Goal: Task Accomplishment & Management: Complete application form

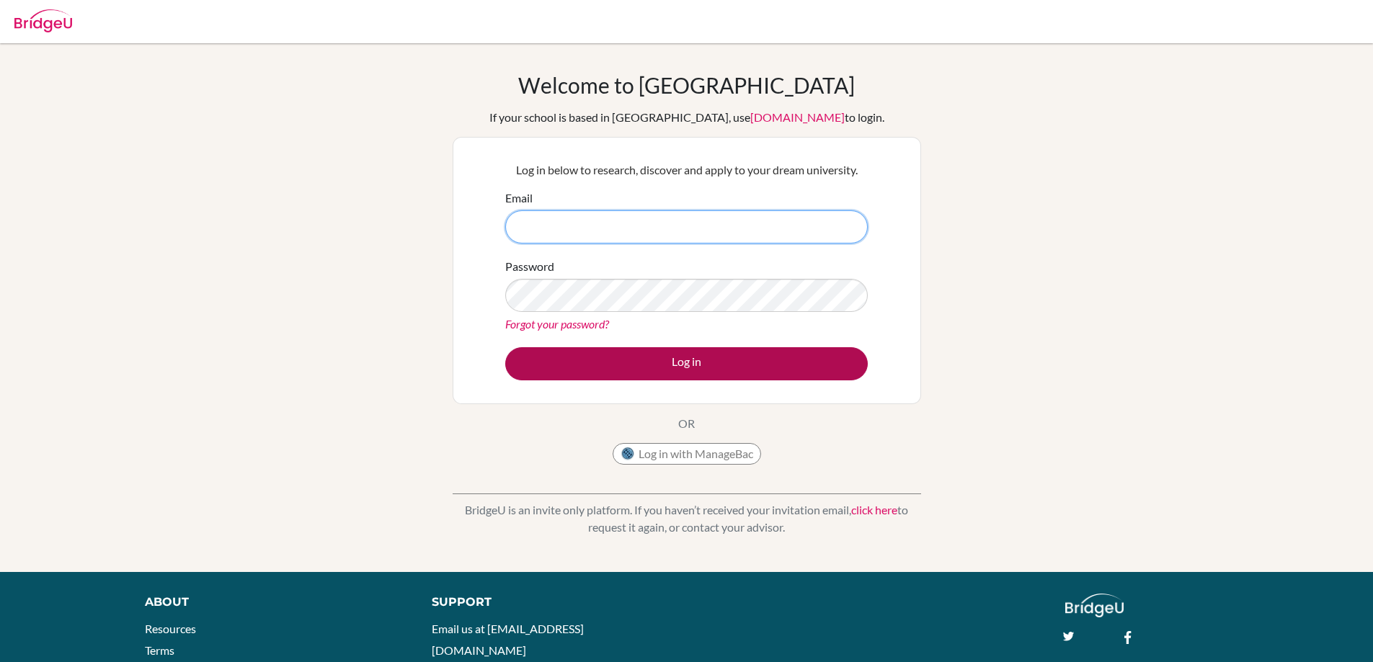
type input "[EMAIL_ADDRESS][DOMAIN_NAME]"
click at [660, 360] on button "Log in" at bounding box center [686, 363] width 362 height 33
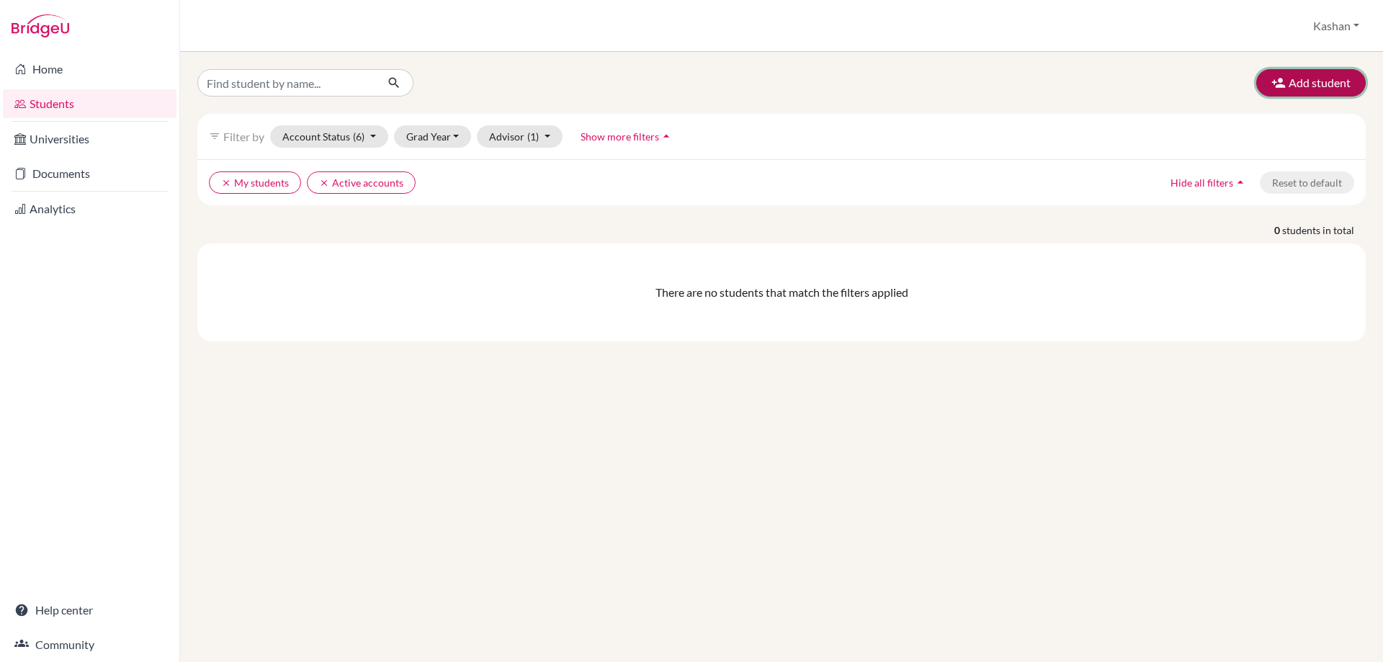
click at [1338, 76] on button "Add student" at bounding box center [1312, 82] width 110 height 27
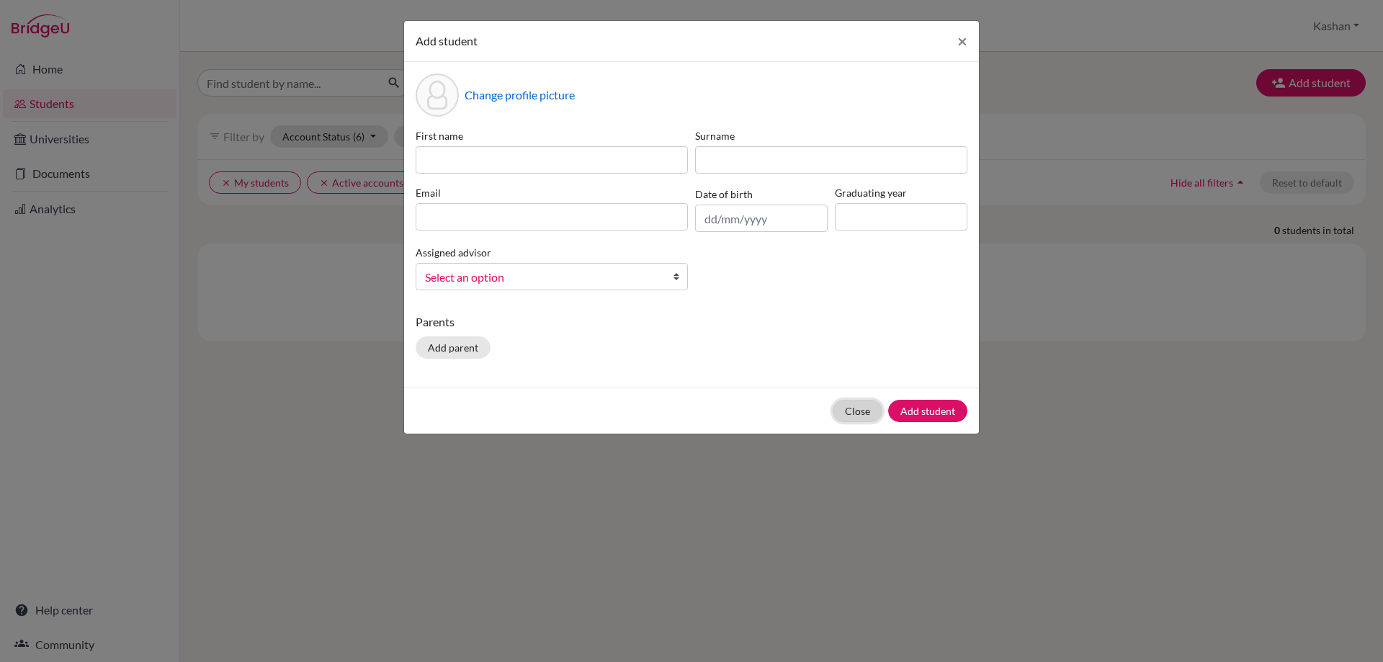
click at [853, 409] on button "Close" at bounding box center [858, 411] width 50 height 22
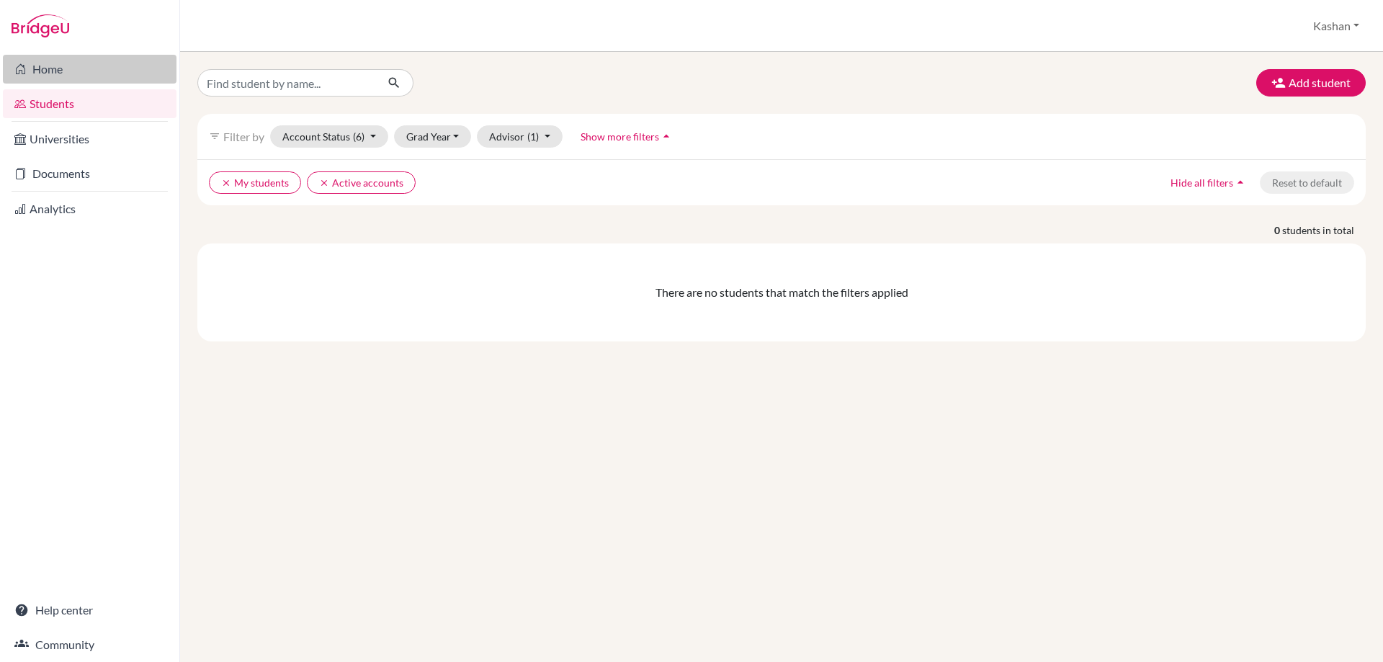
click at [36, 63] on link "Home" at bounding box center [90, 69] width 174 height 29
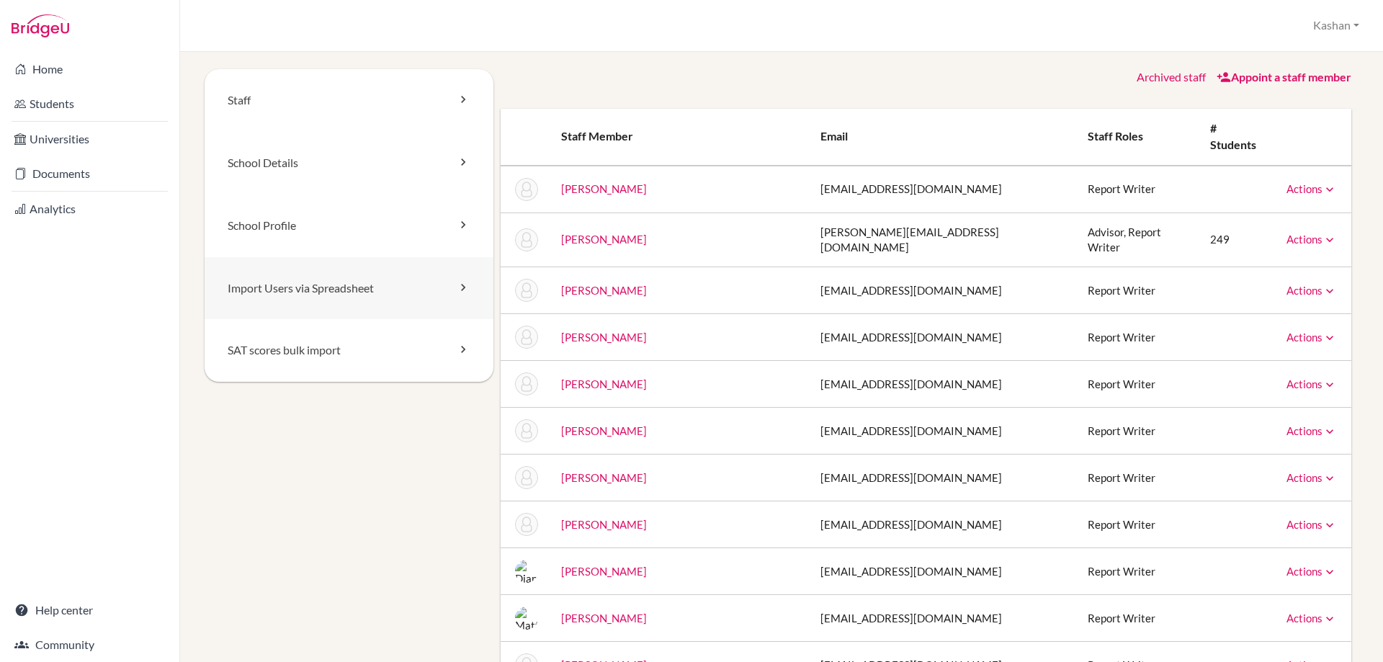
click at [431, 298] on link "Import Users via Spreadsheet" at bounding box center [349, 288] width 289 height 63
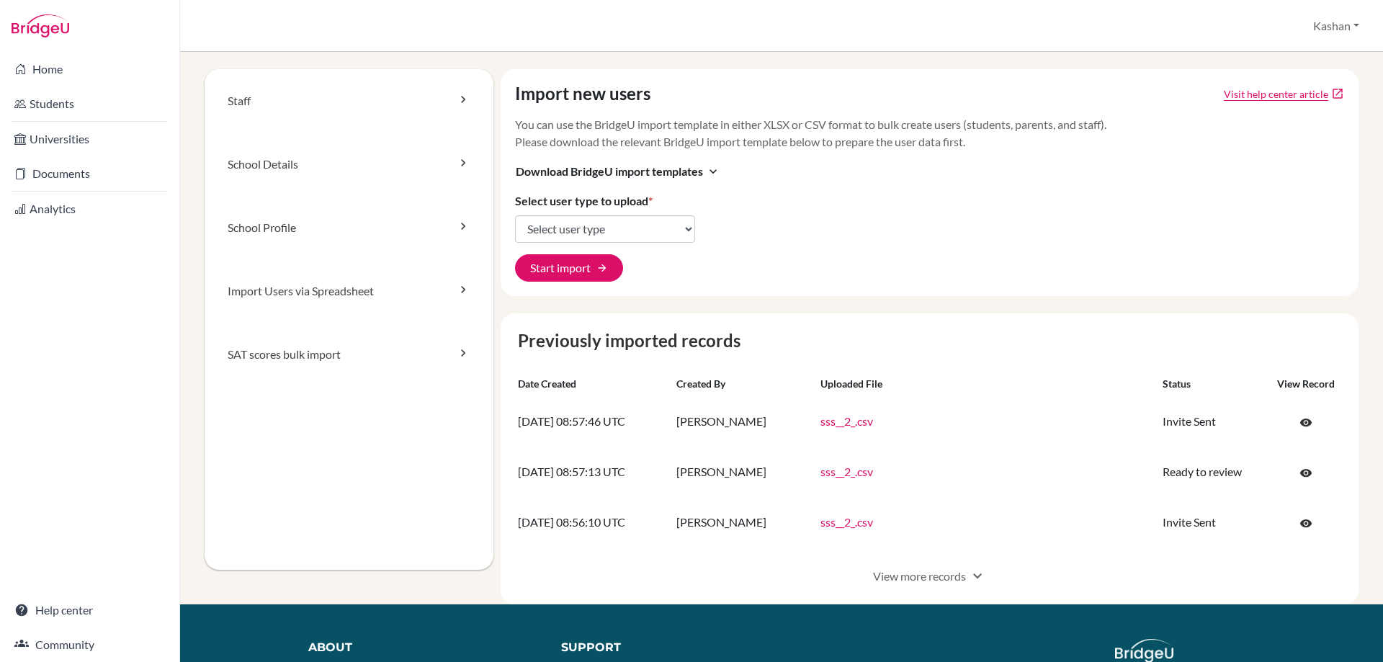
scroll to position [72, 0]
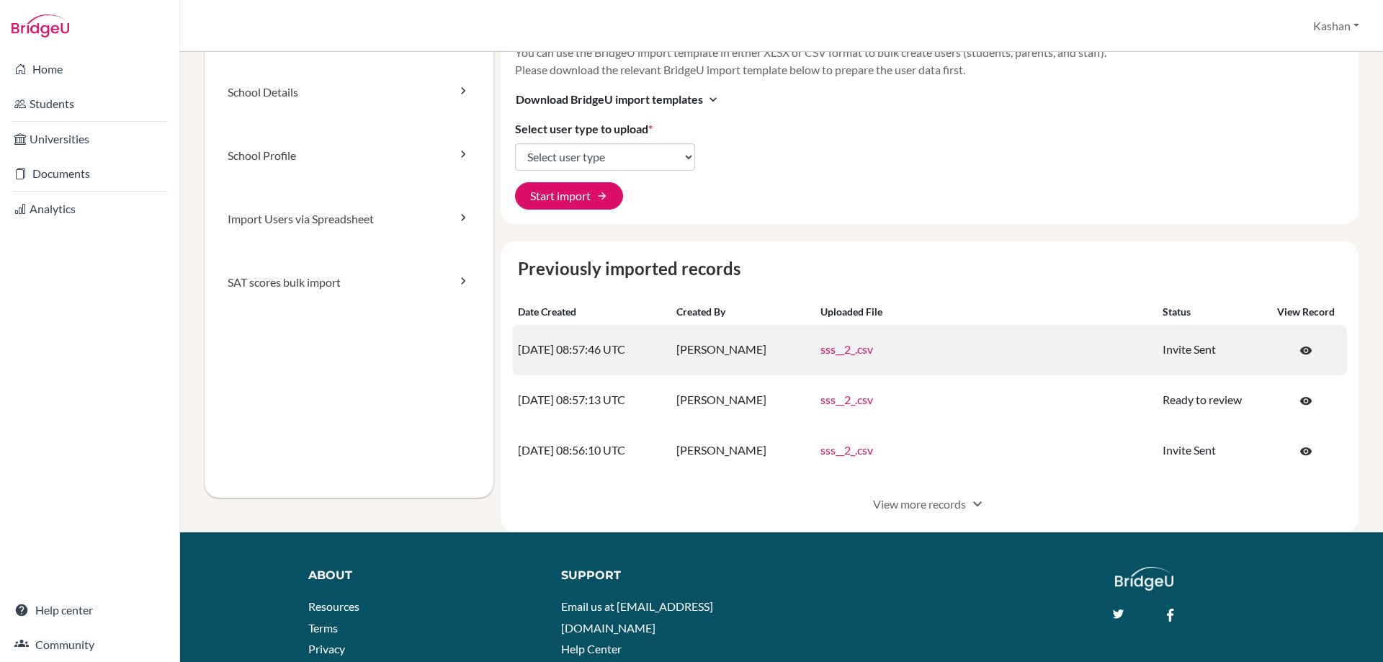
click at [852, 349] on link "sss__2_.csv" at bounding box center [847, 349] width 53 height 14
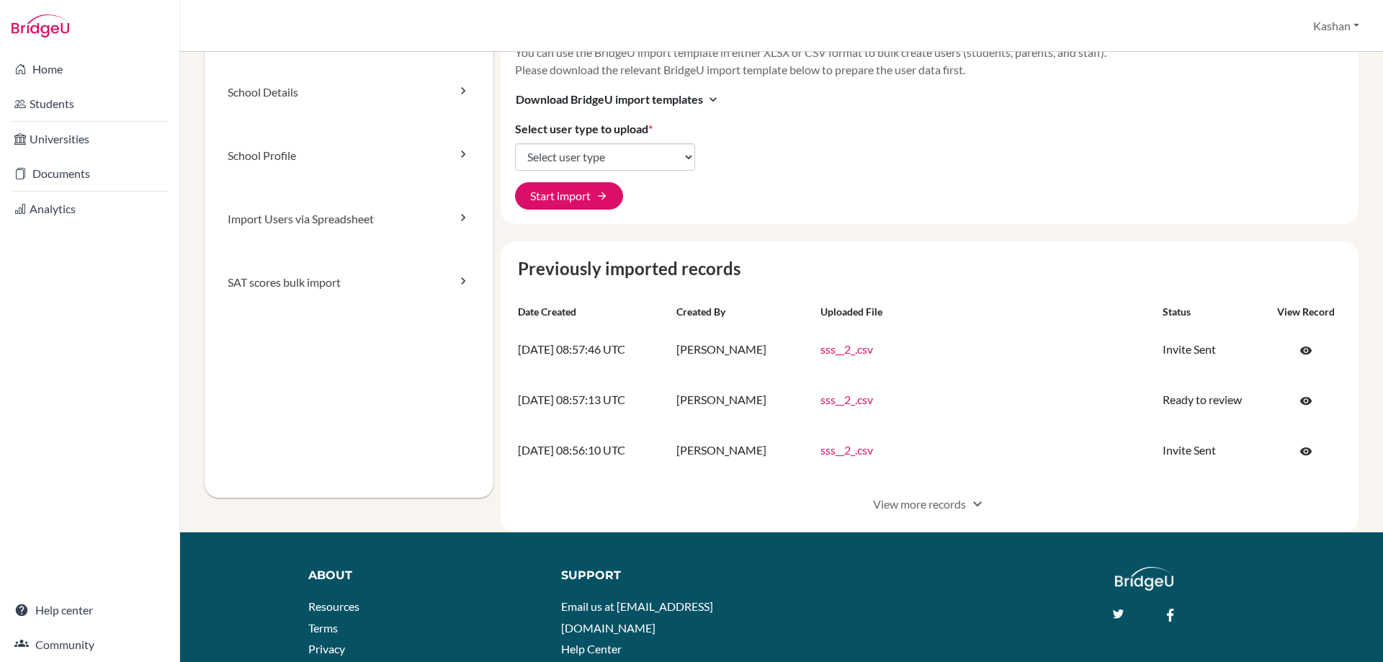
click at [258, 400] on div "Staff School Details School Profile Import Users via Spreadsheet SAT scores bul…" at bounding box center [349, 247] width 289 height 501
click at [630, 137] on label "Select user type to upload *" at bounding box center [584, 128] width 138 height 17
click at [630, 143] on select "Select user type Students Students and parents Parents Advisors Report writers" at bounding box center [605, 156] width 180 height 27
click at [617, 156] on select "Select user type Students Students and parents Parents Advisors Report writers" at bounding box center [605, 156] width 180 height 27
select select "students"
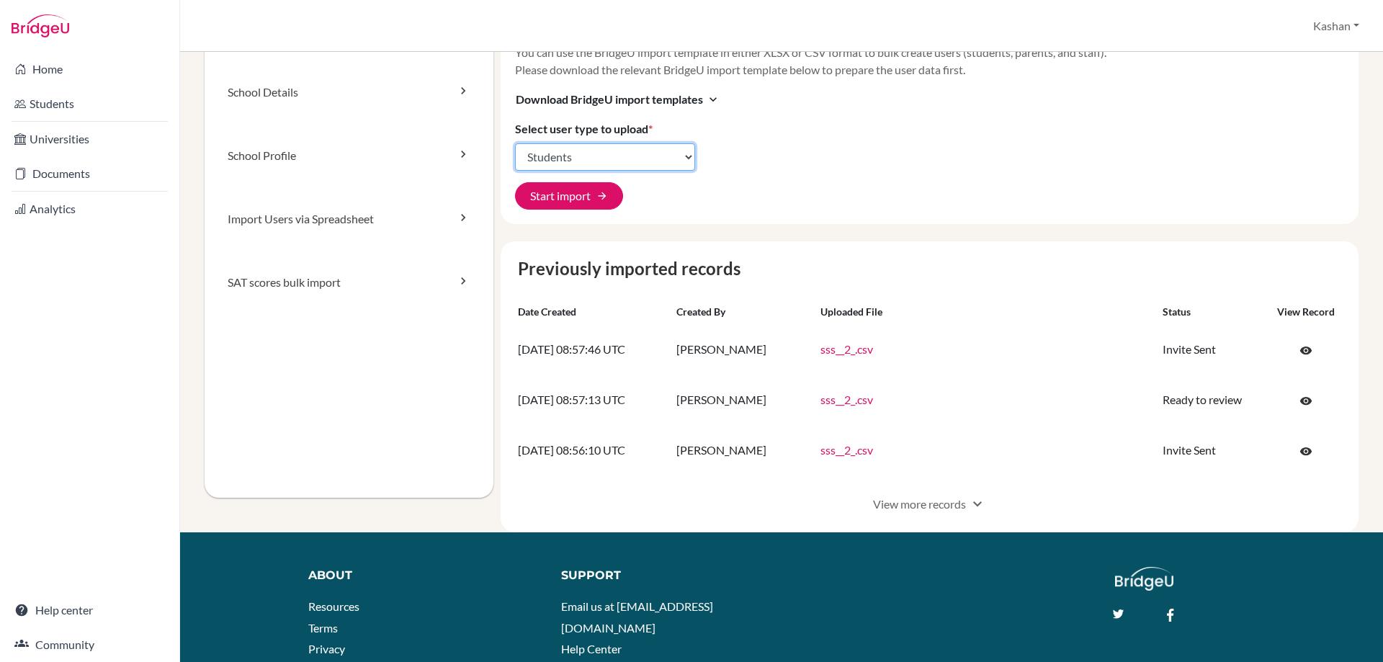
click at [515, 143] on select "Select user type Students Students and parents Parents Advisors Report writers" at bounding box center [605, 156] width 180 height 27
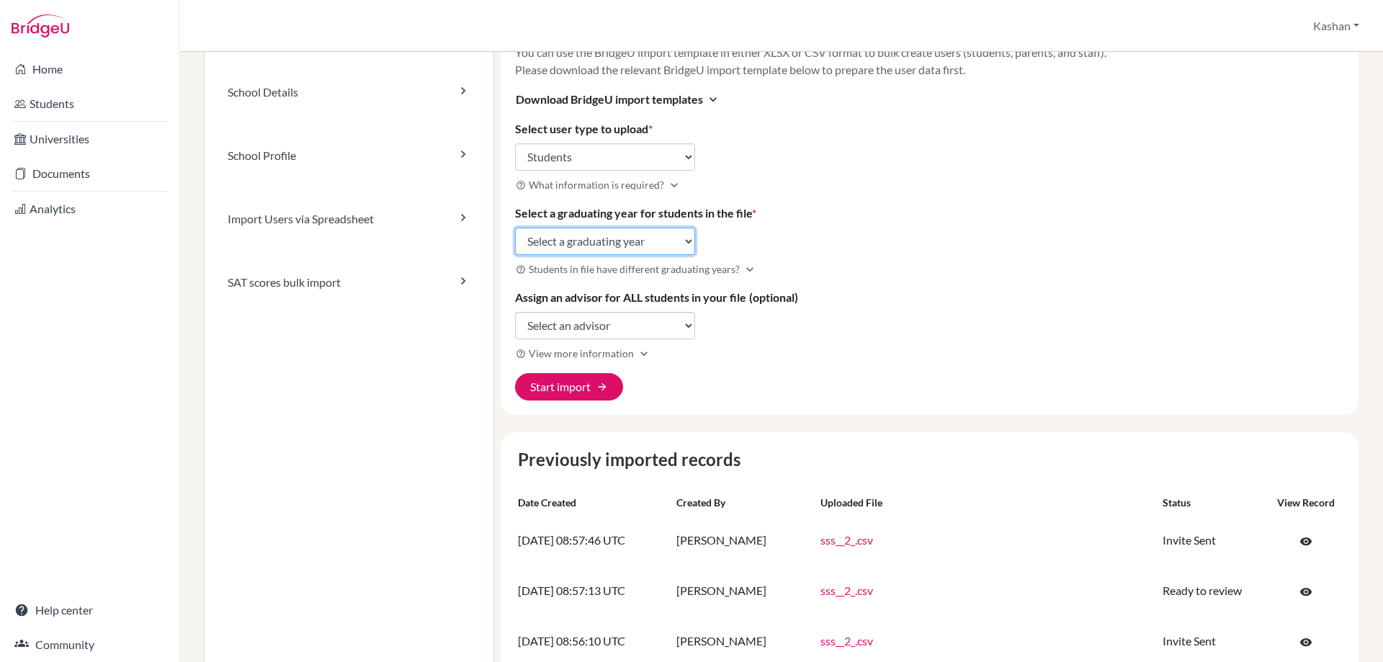
click at [620, 241] on select "Select a graduating year 2024 2025 2026 2027 2028 2029" at bounding box center [605, 241] width 180 height 27
select select "2029"
click at [515, 228] on select "Select a graduating year 2024 2025 2026 2027 2028 2029" at bounding box center [605, 241] width 180 height 27
click at [576, 325] on select "Select an advisor Taj Coleman Jennifer Guss Jennifer Harris Jerilea Jones Kasha…" at bounding box center [605, 325] width 180 height 27
click at [757, 357] on h3 "help_outline View more information expand_more" at bounding box center [930, 353] width 830 height 17
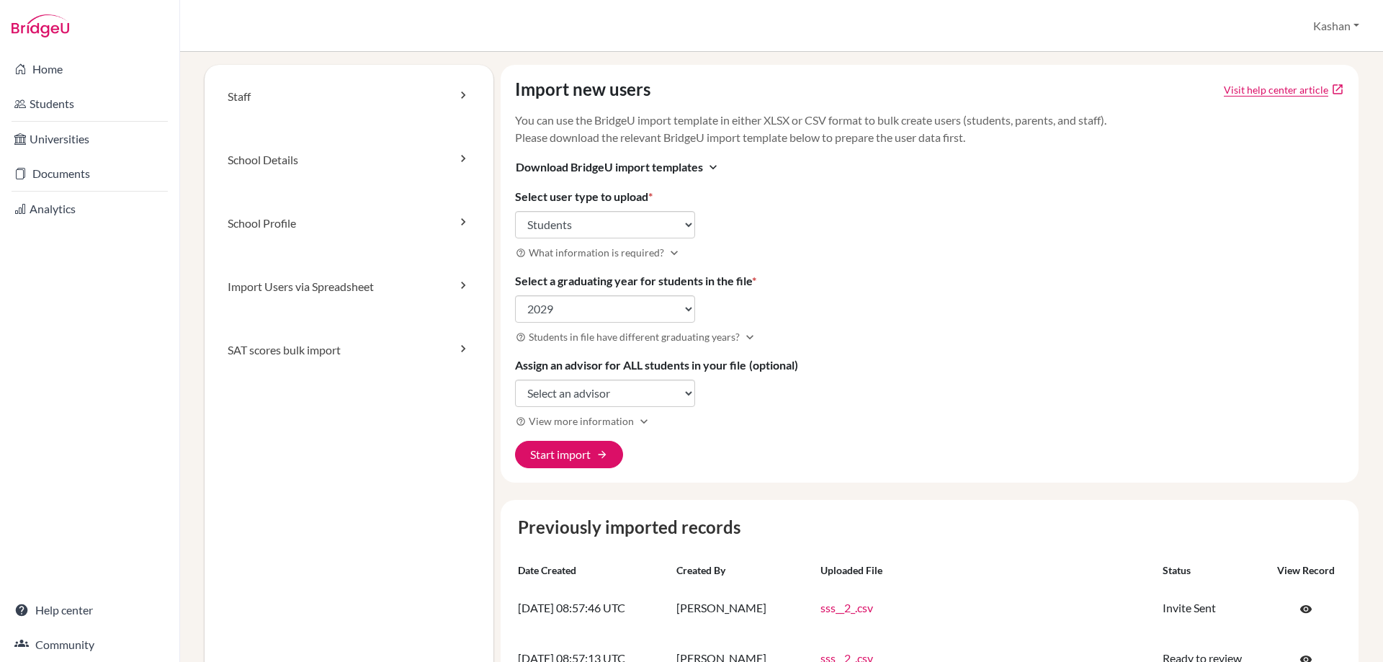
scroll to position [0, 0]
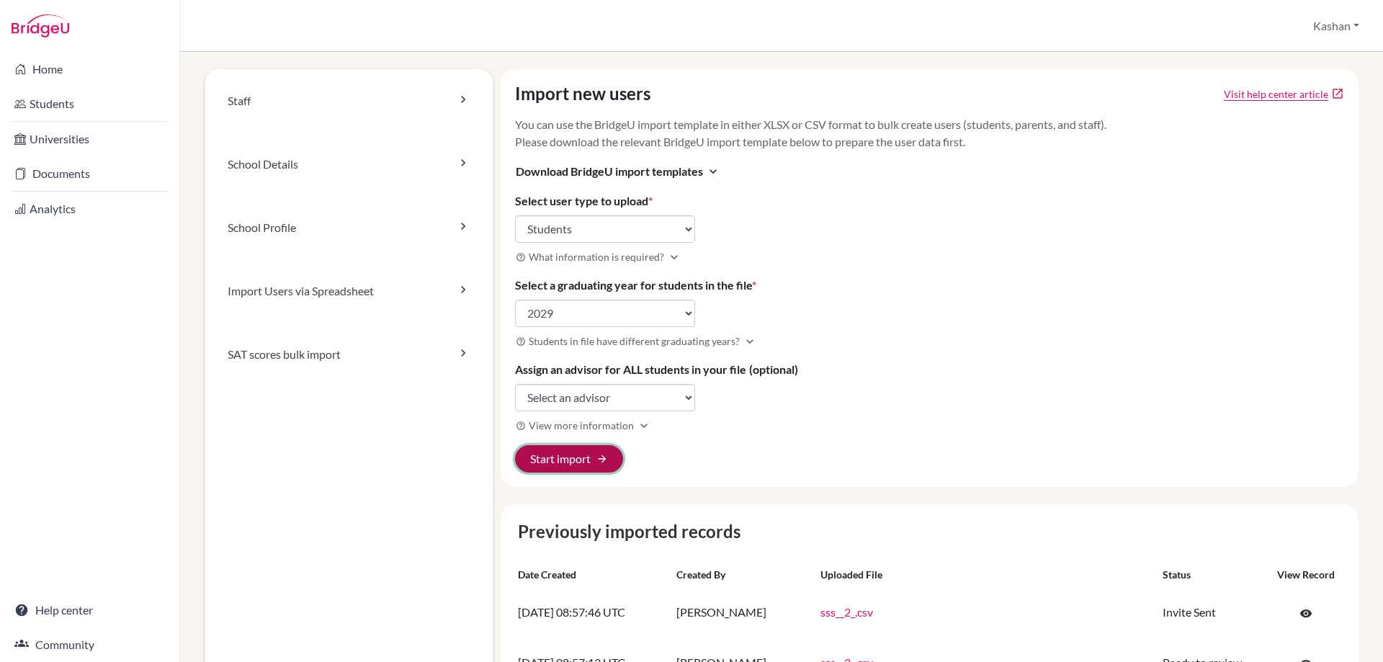
click at [556, 452] on button "Start import arrow_forward" at bounding box center [569, 458] width 108 height 27
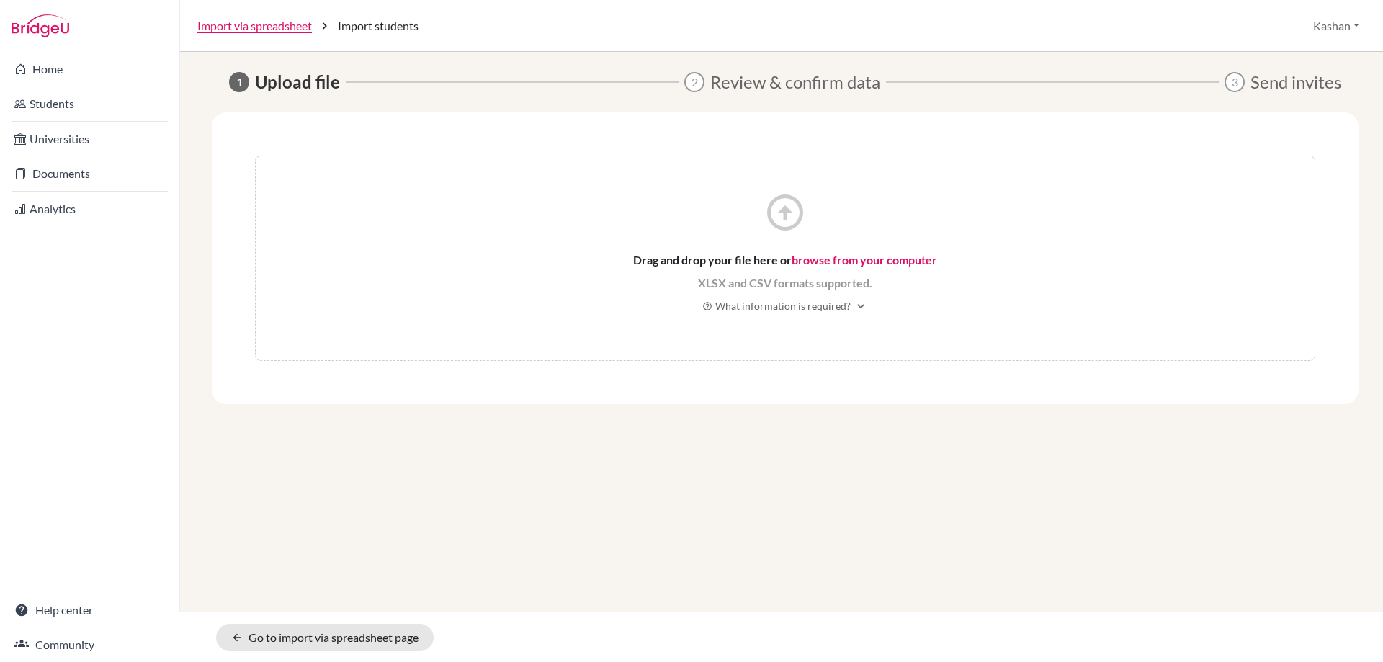
click at [839, 259] on link "browse from your computer" at bounding box center [865, 260] width 146 height 14
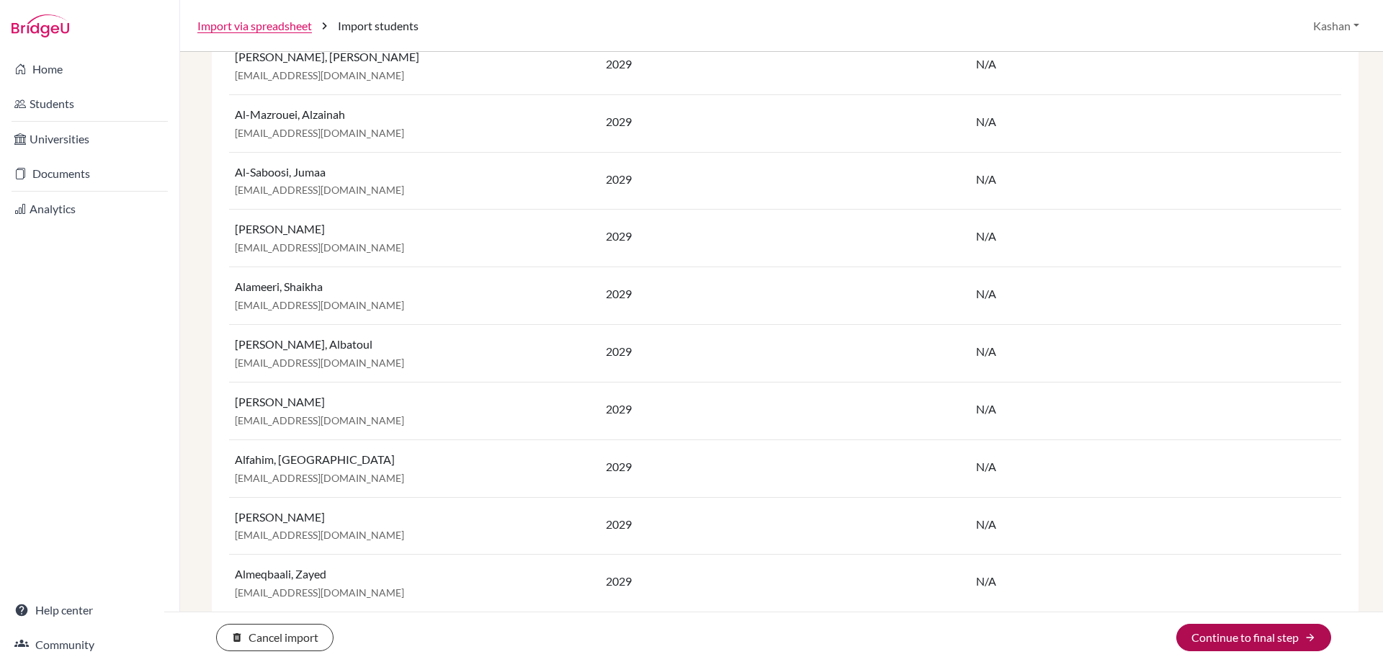
scroll to position [1369, 0]
click at [1238, 643] on button "Continue to final step arrow_forward" at bounding box center [1254, 637] width 155 height 27
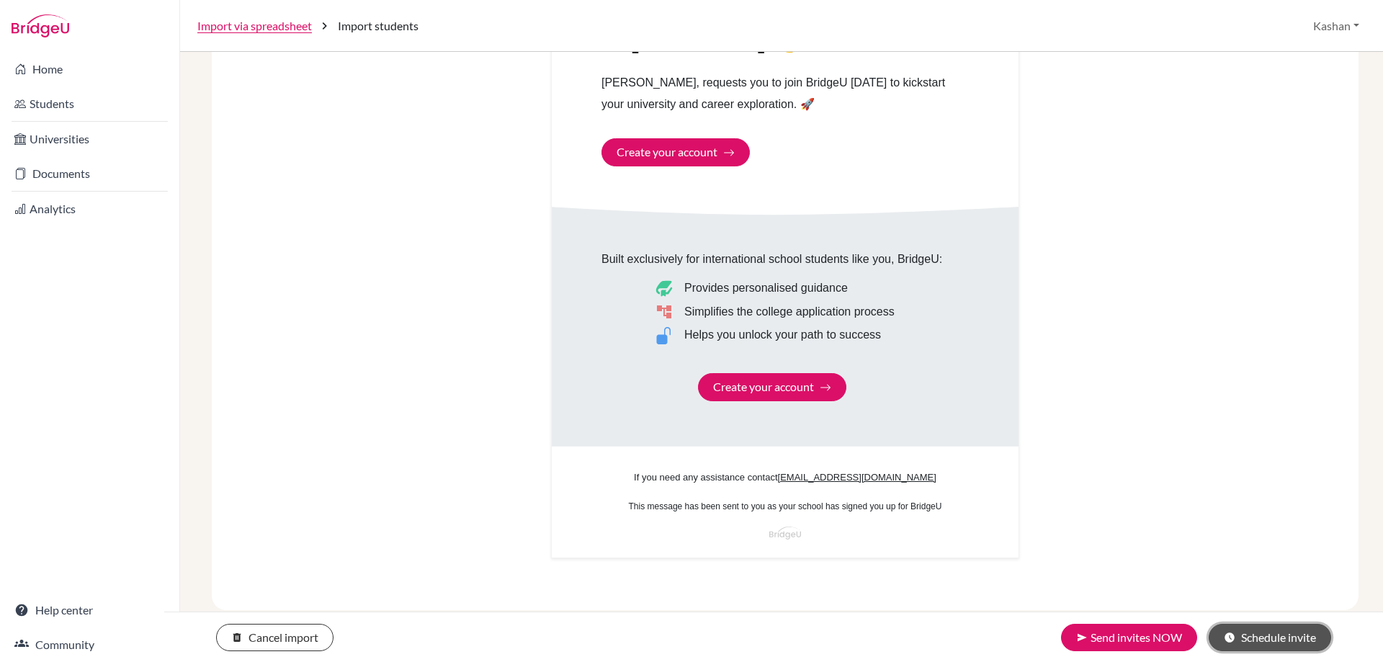
click at [1265, 638] on button "schedule Schedule invite" at bounding box center [1270, 637] width 122 height 27
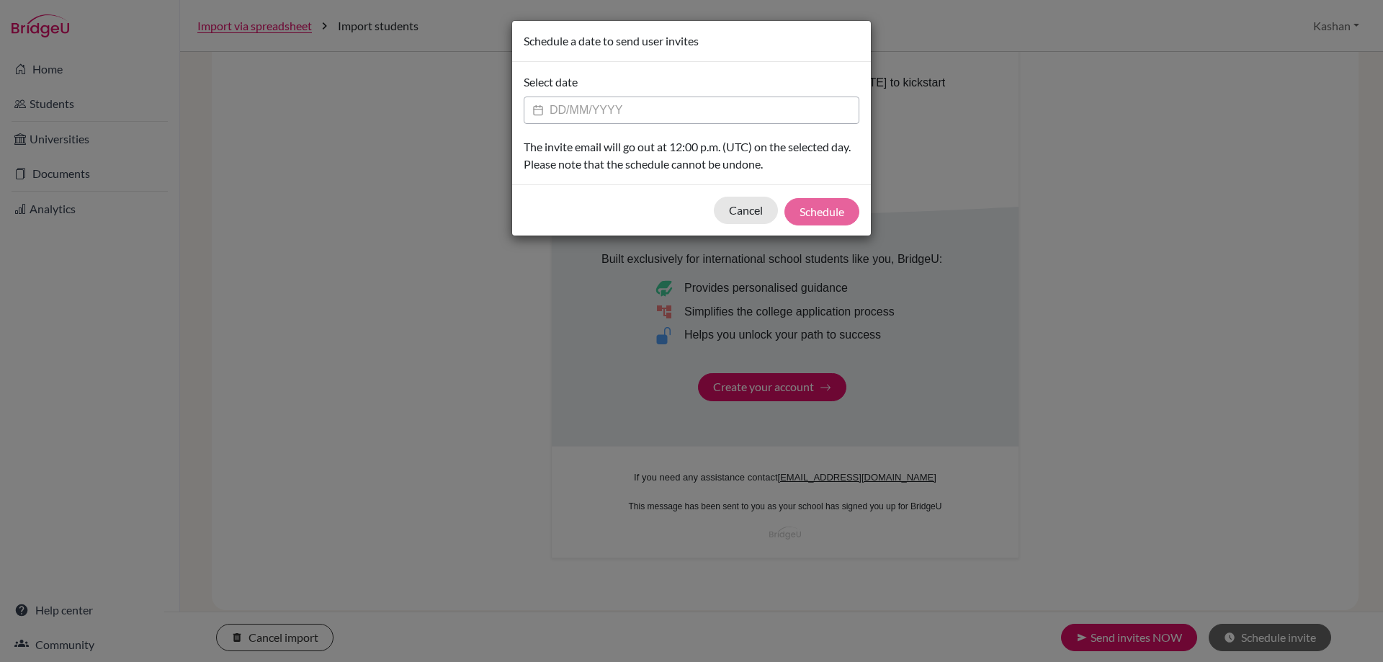
click at [638, 110] on input "Datepicker input" at bounding box center [692, 110] width 336 height 27
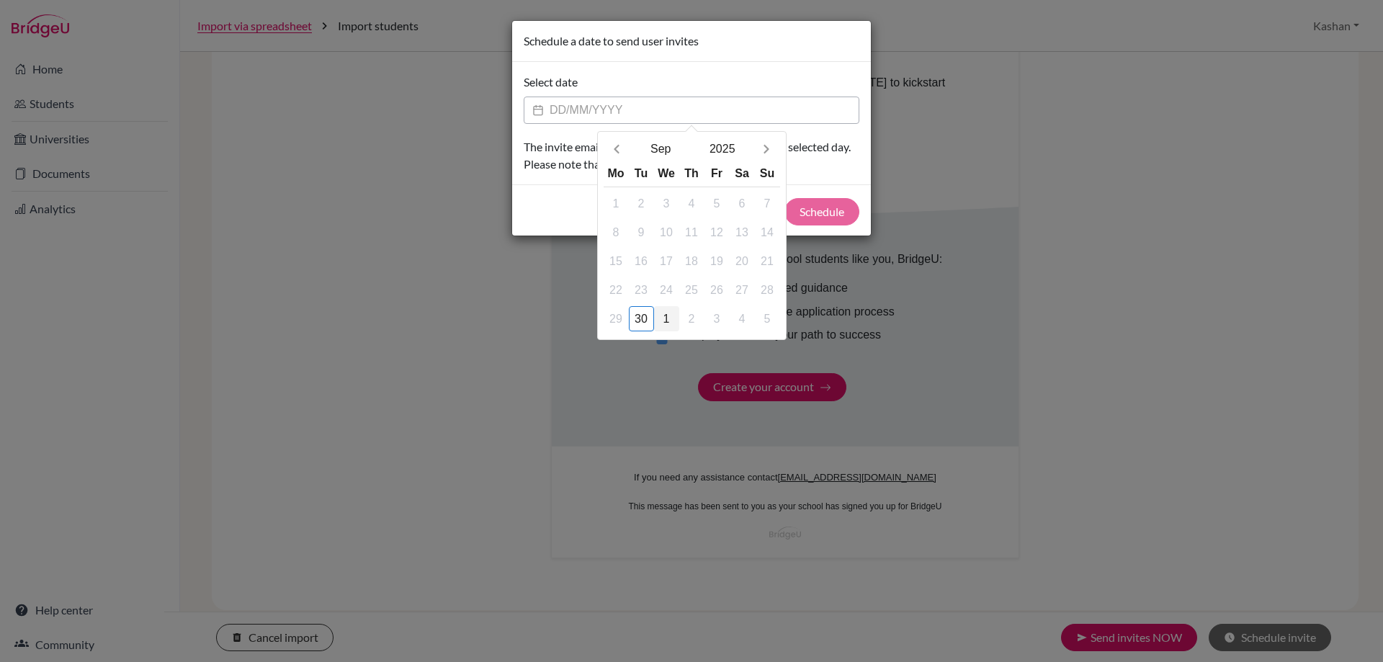
click at [669, 321] on div "1" at bounding box center [666, 318] width 25 height 25
type input "[DATE]"
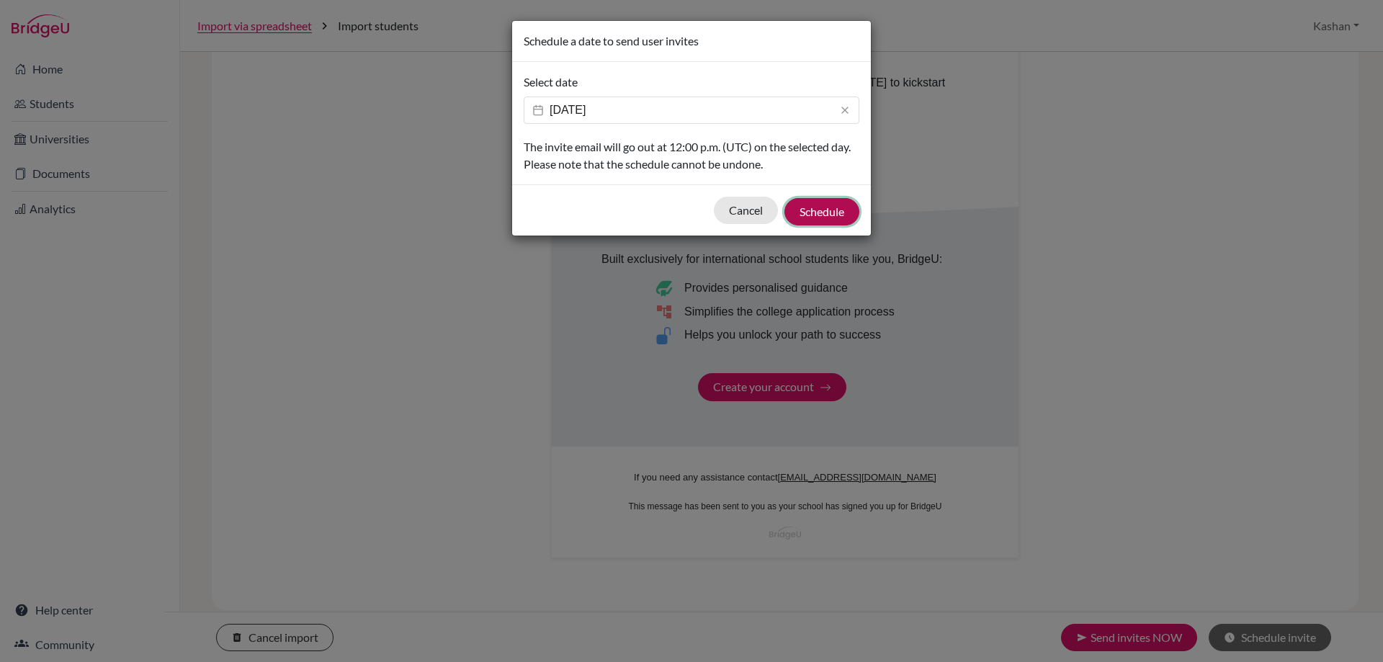
click at [817, 209] on button "Schedule" at bounding box center [822, 211] width 75 height 27
